Goal: Find specific page/section: Find specific page/section

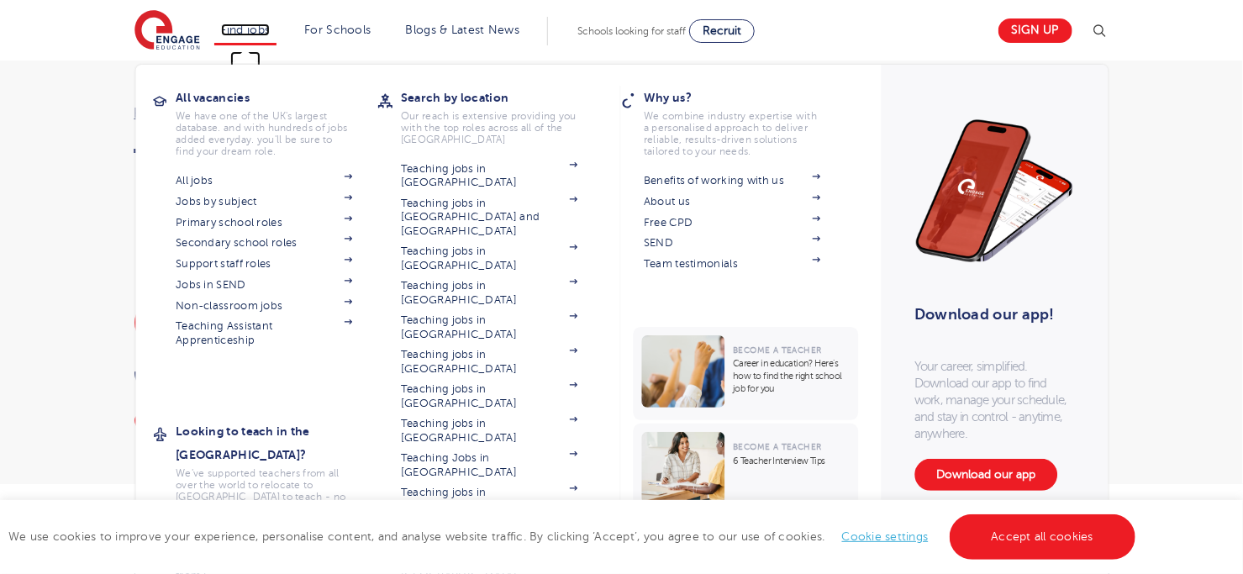
click at [255, 34] on link "Find jobs" at bounding box center [246, 30] width 50 height 13
